Goal: Task Accomplishment & Management: Manage account settings

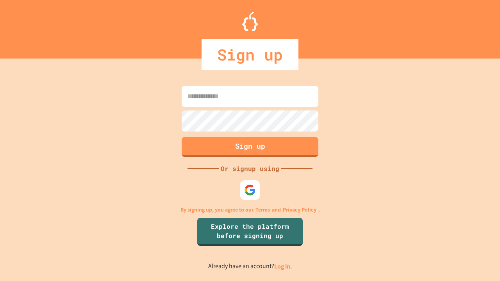
click at [284, 267] on link "Log in." at bounding box center [283, 267] width 18 height 8
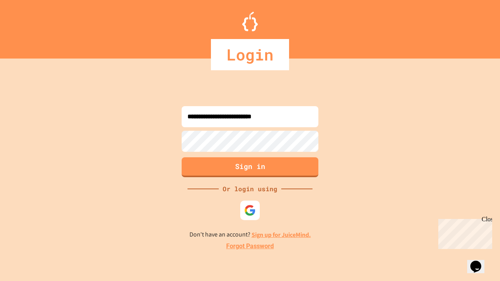
type input "**********"
